Goal: Task Accomplishment & Management: Complete application form

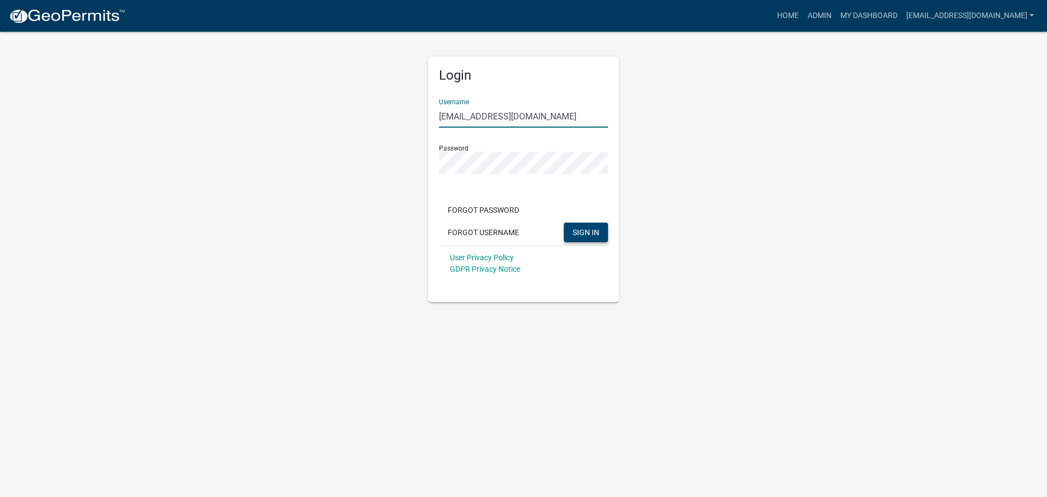
click at [589, 229] on span "SIGN IN" at bounding box center [586, 231] width 27 height 9
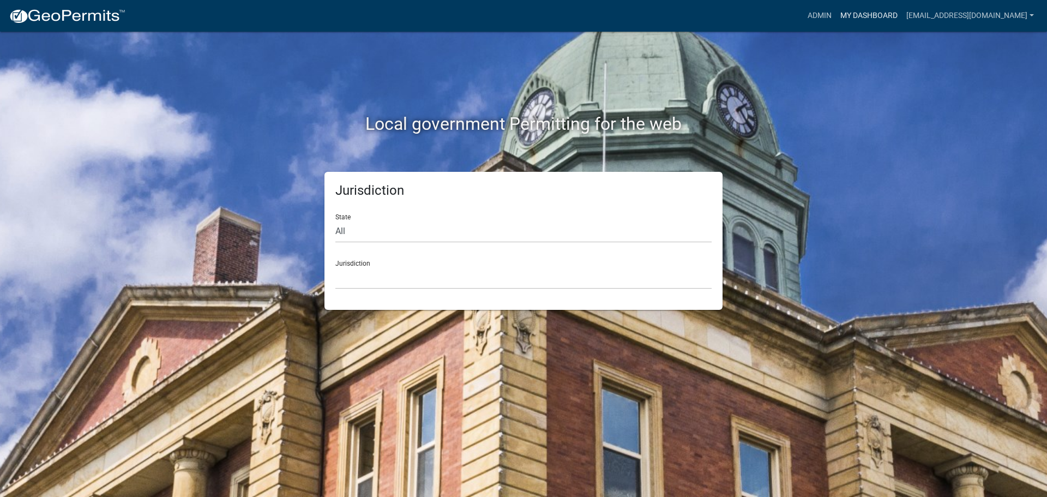
click at [836, 18] on link "My Dashboard" at bounding box center [869, 15] width 66 height 21
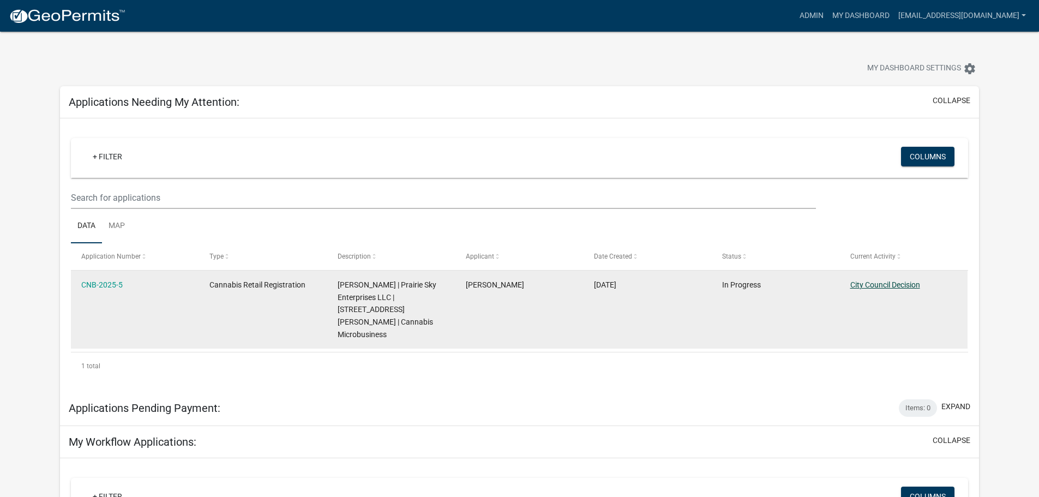
click at [887, 286] on link "City Council Decision" at bounding box center [885, 284] width 70 height 9
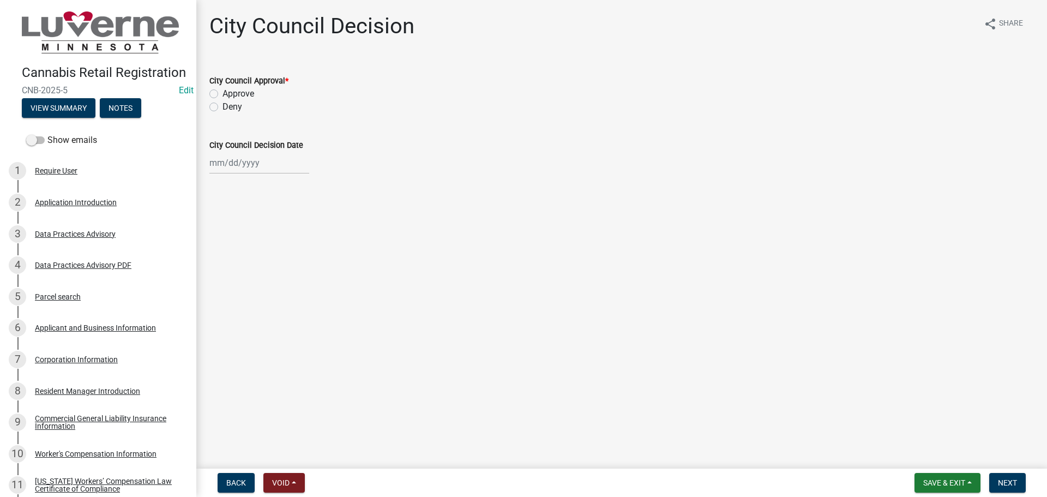
click at [223, 93] on label "Approve" at bounding box center [239, 93] width 32 height 13
click at [223, 93] on input "Approve" at bounding box center [226, 90] width 7 height 7
radio input "true"
select select "9"
select select "2025"
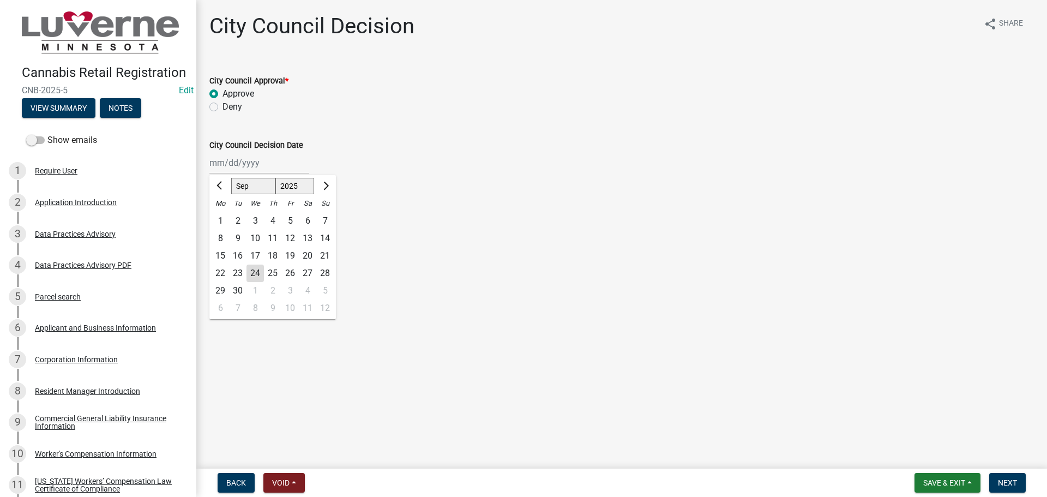
click at [232, 165] on div "[PERSON_NAME] Feb Mar Apr [PERSON_NAME][DATE] Oct Nov [DATE] 1526 1527 1528 152…" at bounding box center [259, 163] width 100 height 22
click at [239, 270] on div "23" at bounding box center [237, 272] width 17 height 17
type input "[DATE]"
click at [263, 239] on main "City Council Decision share Share City Council Approval * Approve Deny City Cou…" at bounding box center [621, 232] width 851 height 464
click at [1009, 483] on span "Next" at bounding box center [1007, 482] width 19 height 9
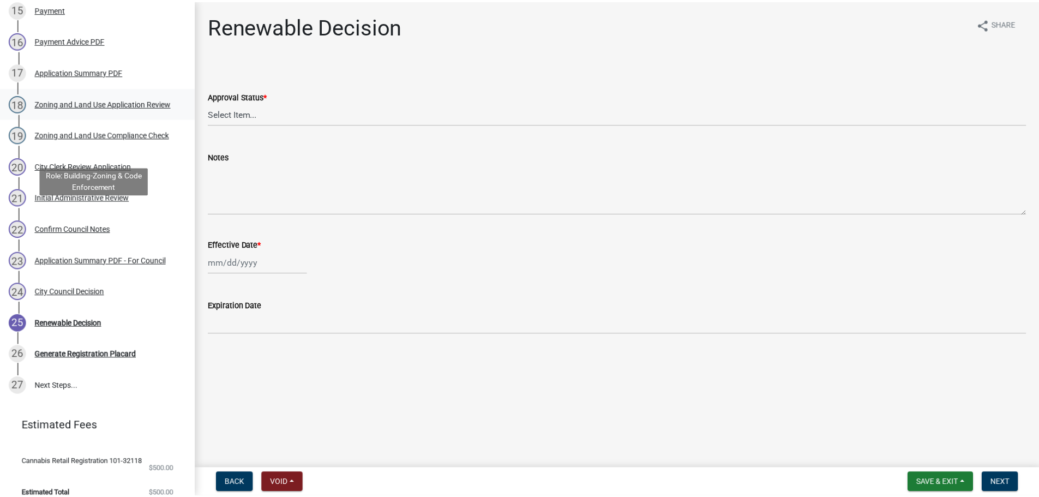
scroll to position [628, 0]
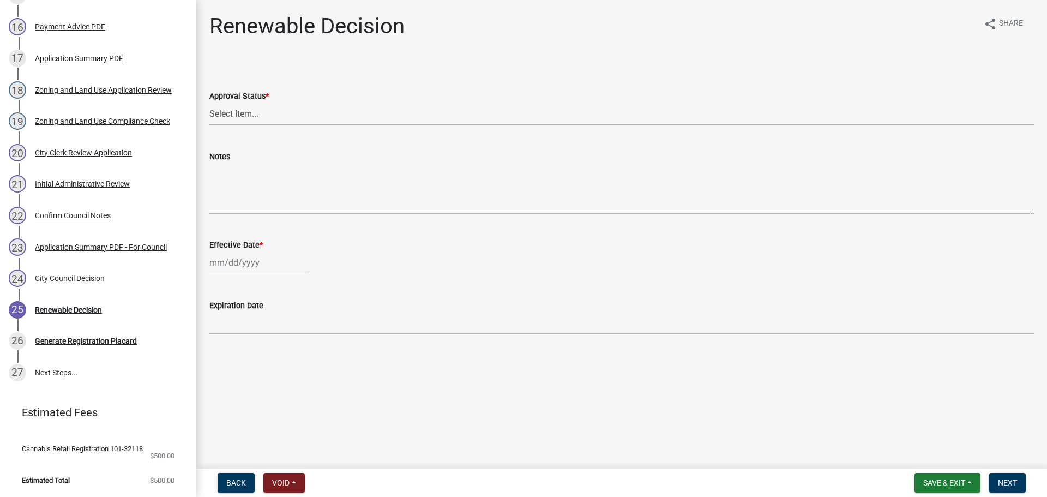
click at [225, 116] on select "Select Item... Approved Denied" at bounding box center [621, 114] width 825 height 22
click at [209, 103] on select "Select Item... Approved Denied" at bounding box center [621, 114] width 825 height 22
select select "88d314b5-96b0-4f3f-99f9-8cb712646315"
click at [236, 260] on div at bounding box center [259, 262] width 100 height 22
select select "9"
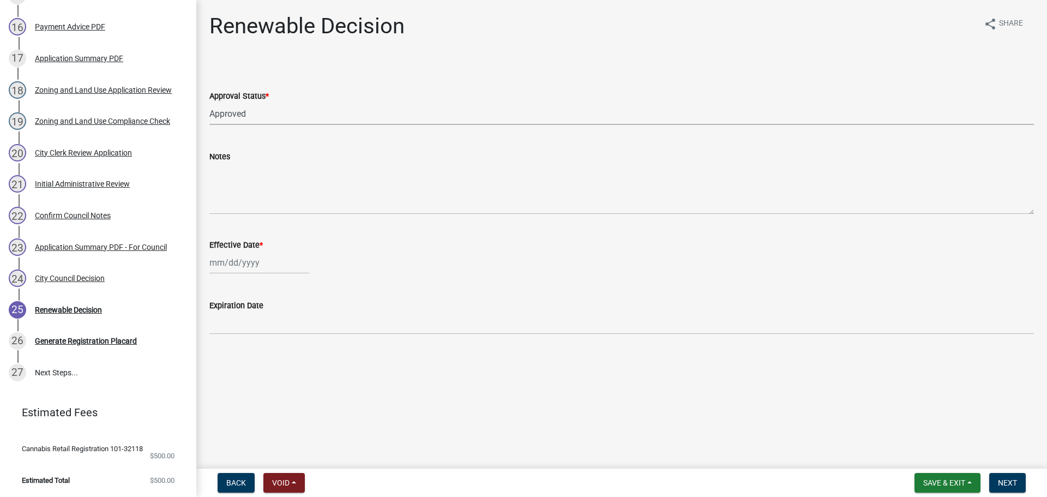
select select "2025"
click at [236, 376] on div "23" at bounding box center [237, 372] width 17 height 17
type input "[DATE]"
click at [226, 262] on div "[DATE]" at bounding box center [259, 262] width 100 height 22
select select "9"
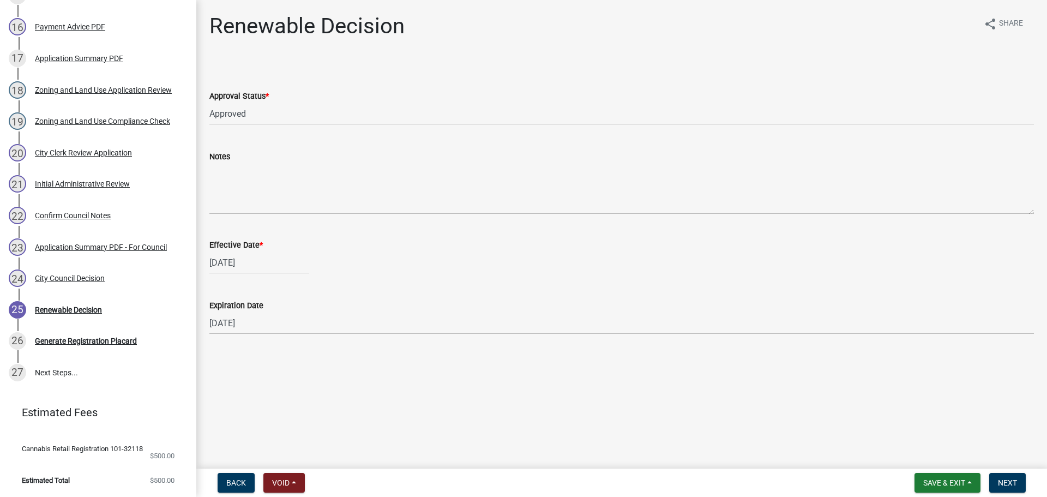
select select "2025"
click at [256, 373] on div "24" at bounding box center [255, 372] width 17 height 17
type input "[DATE]"
click at [1005, 486] on span "Next" at bounding box center [1007, 482] width 19 height 9
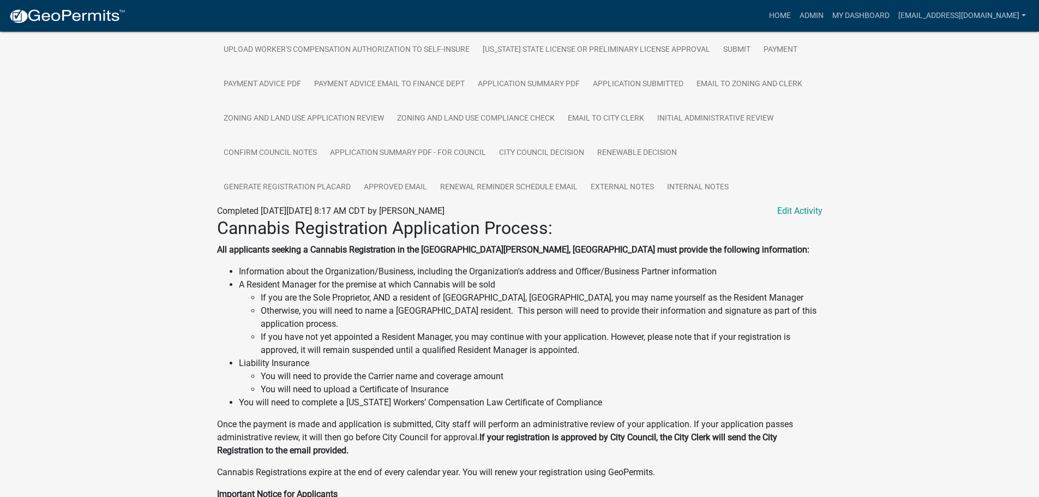
scroll to position [327, 0]
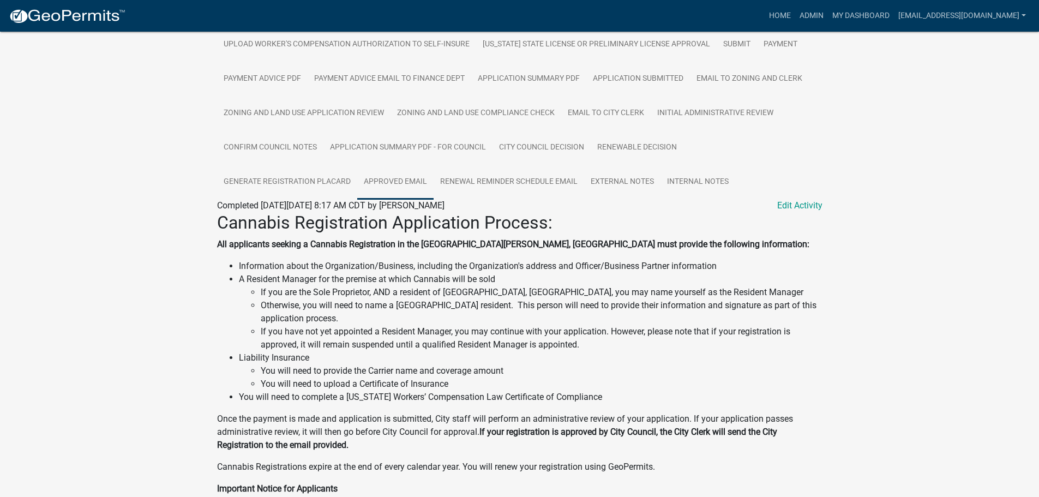
click at [401, 172] on link "Approved Email" at bounding box center [395, 182] width 76 height 35
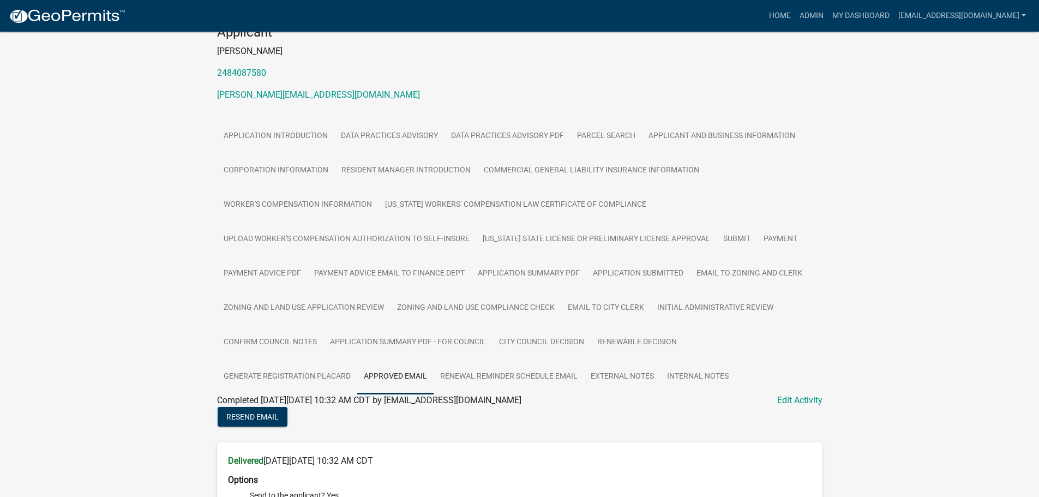
scroll to position [140, 0]
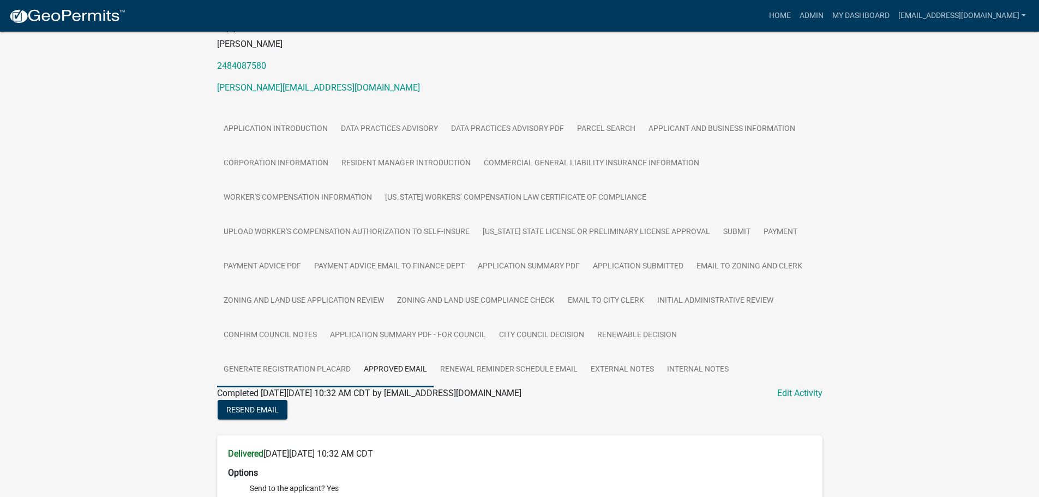
click at [248, 353] on link "Generate Registration Placard" at bounding box center [287, 369] width 140 height 35
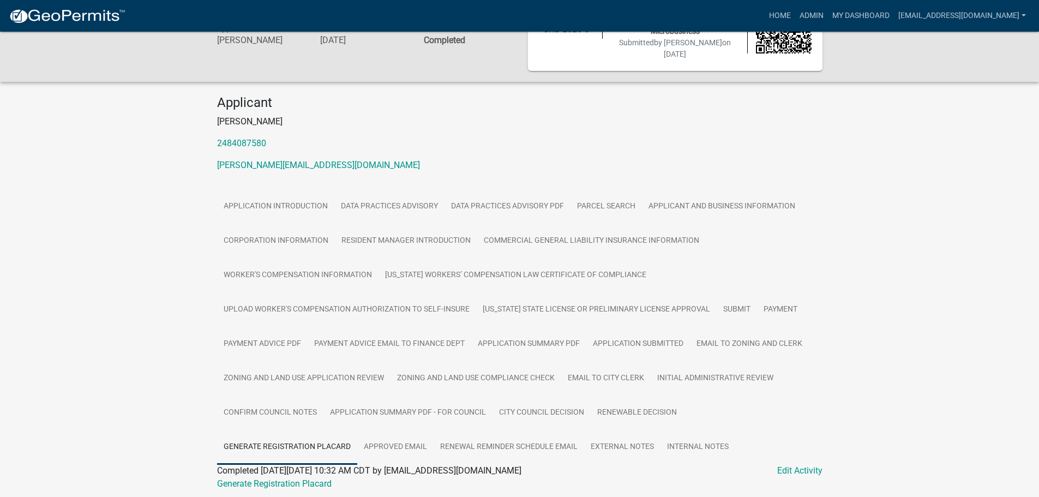
scroll to position [88, 0]
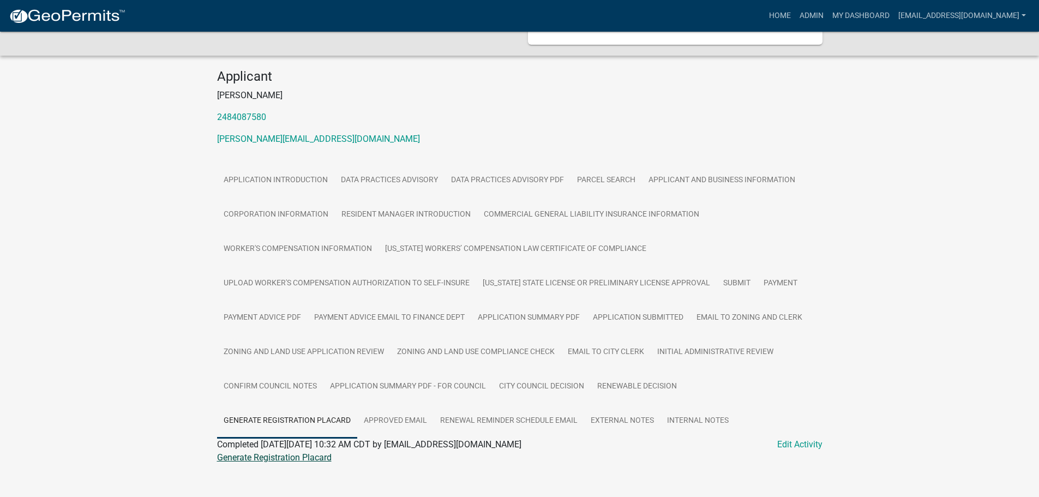
click at [236, 452] on link "Generate Registration Placard" at bounding box center [274, 457] width 115 height 10
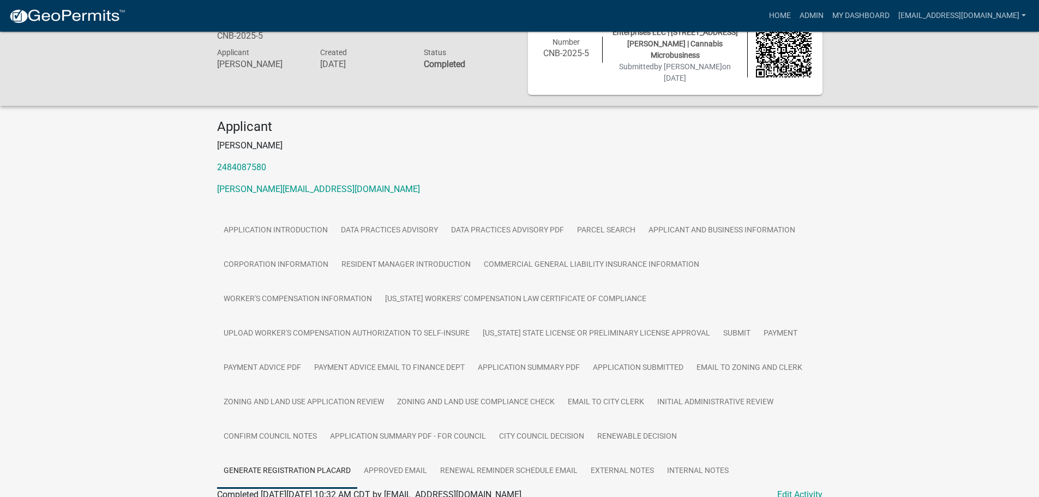
scroll to position [0, 0]
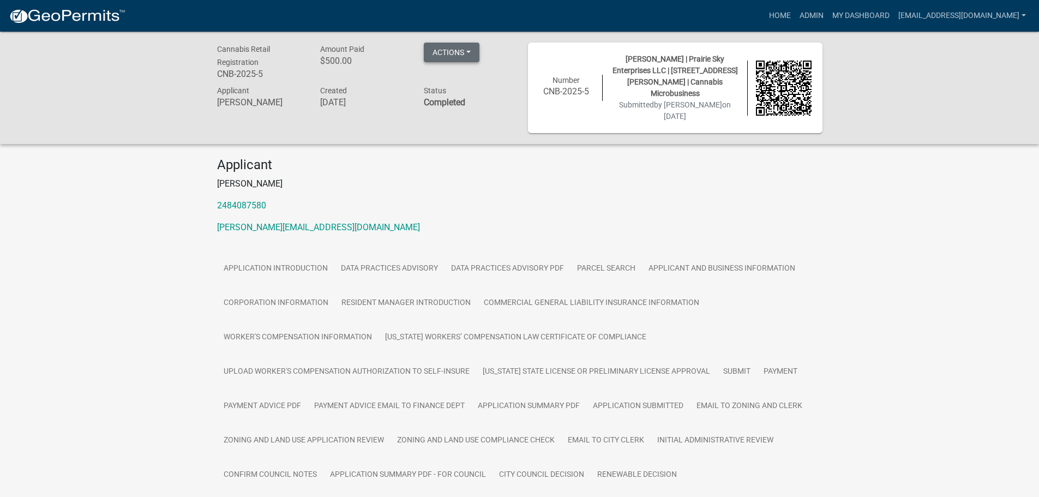
click at [466, 57] on button "Actions" at bounding box center [452, 53] width 56 height 20
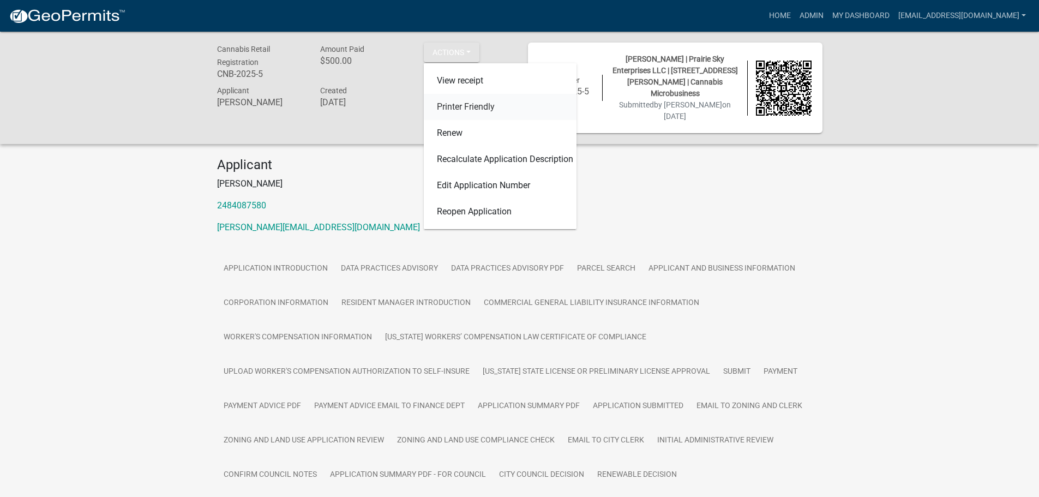
click at [471, 100] on link "Printer Friendly" at bounding box center [500, 107] width 153 height 26
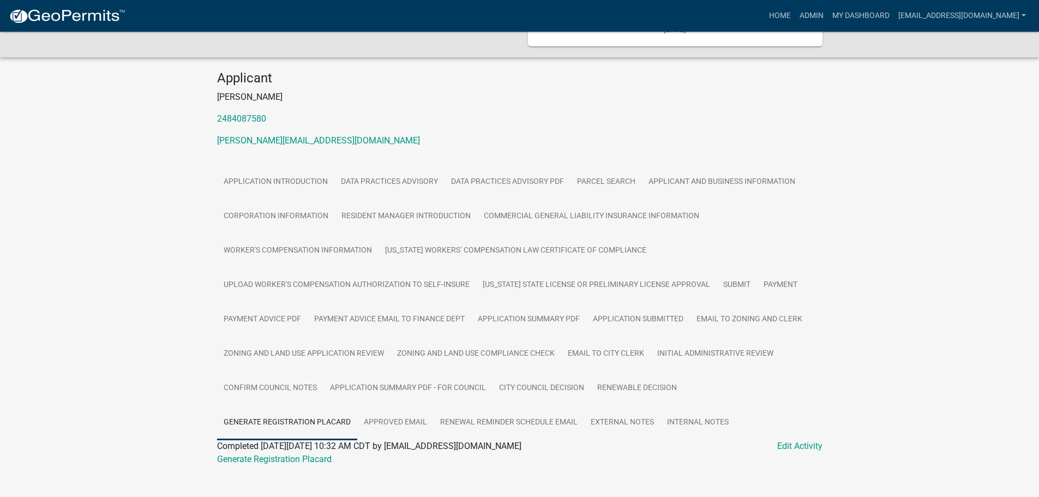
scroll to position [88, 0]
click at [488, 410] on link "Renewal Reminder Schedule Email" at bounding box center [509, 421] width 151 height 35
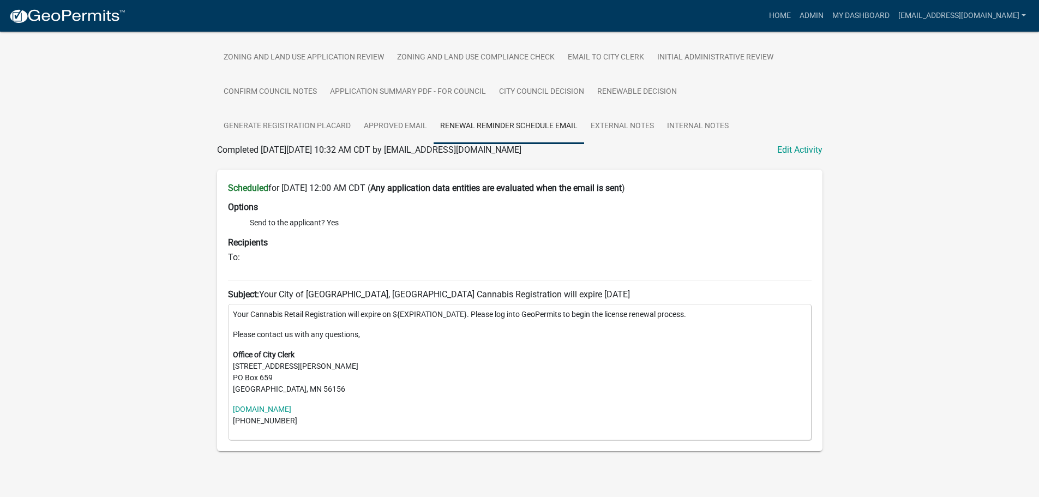
scroll to position [0, 0]
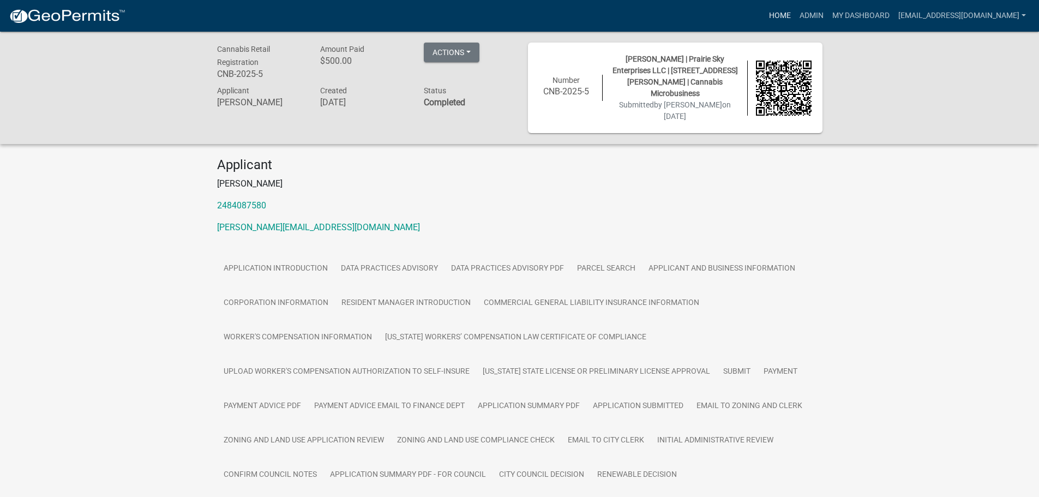
click at [765, 14] on link "Home" at bounding box center [780, 15] width 31 height 21
